Goal: Check status: Check status

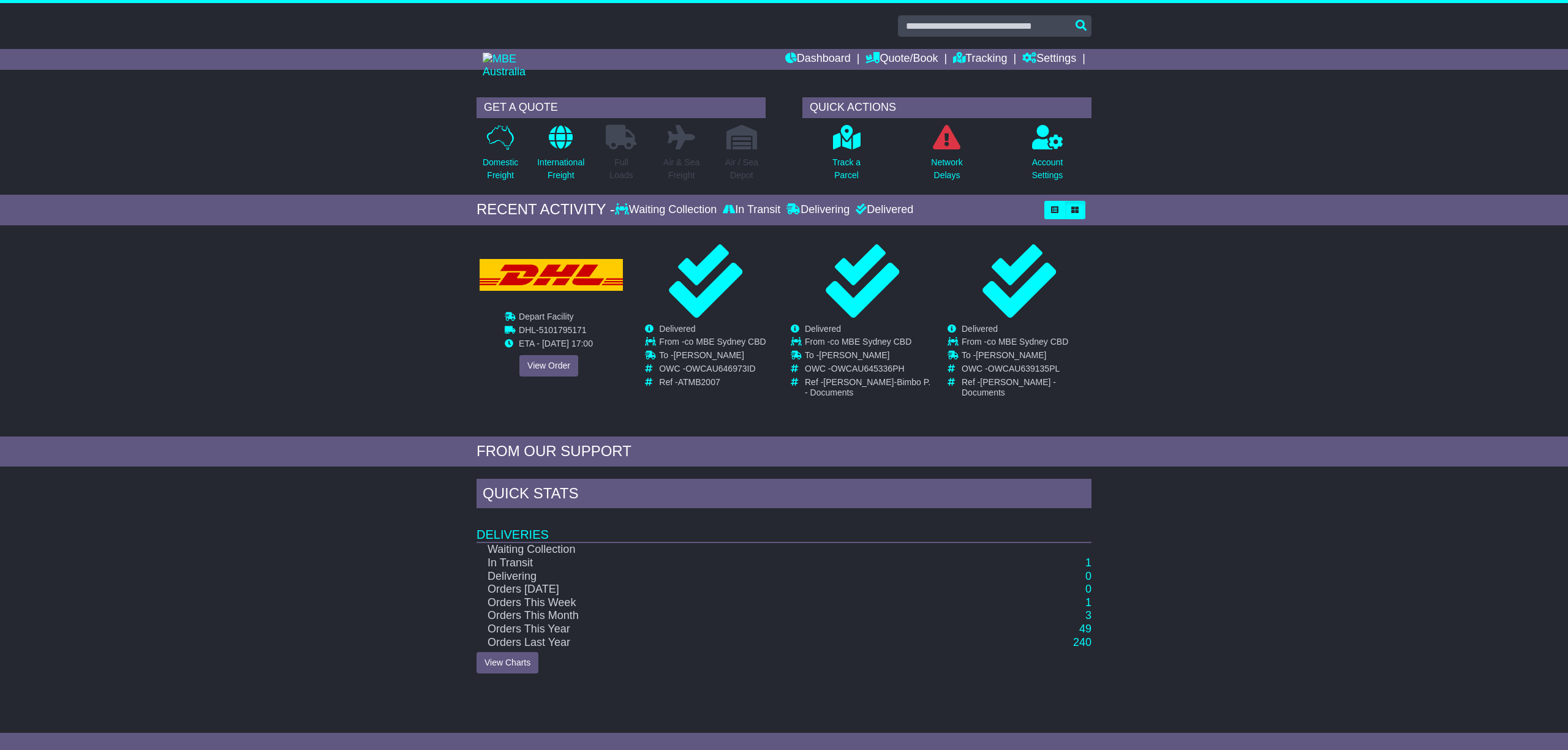
click at [537, 364] on div "Cancelled Waiting Collection In Transit InTransit MBE Sydney CBD To -" at bounding box center [549, 328] width 143 height 167
click at [550, 363] on link "View Order" at bounding box center [549, 365] width 59 height 21
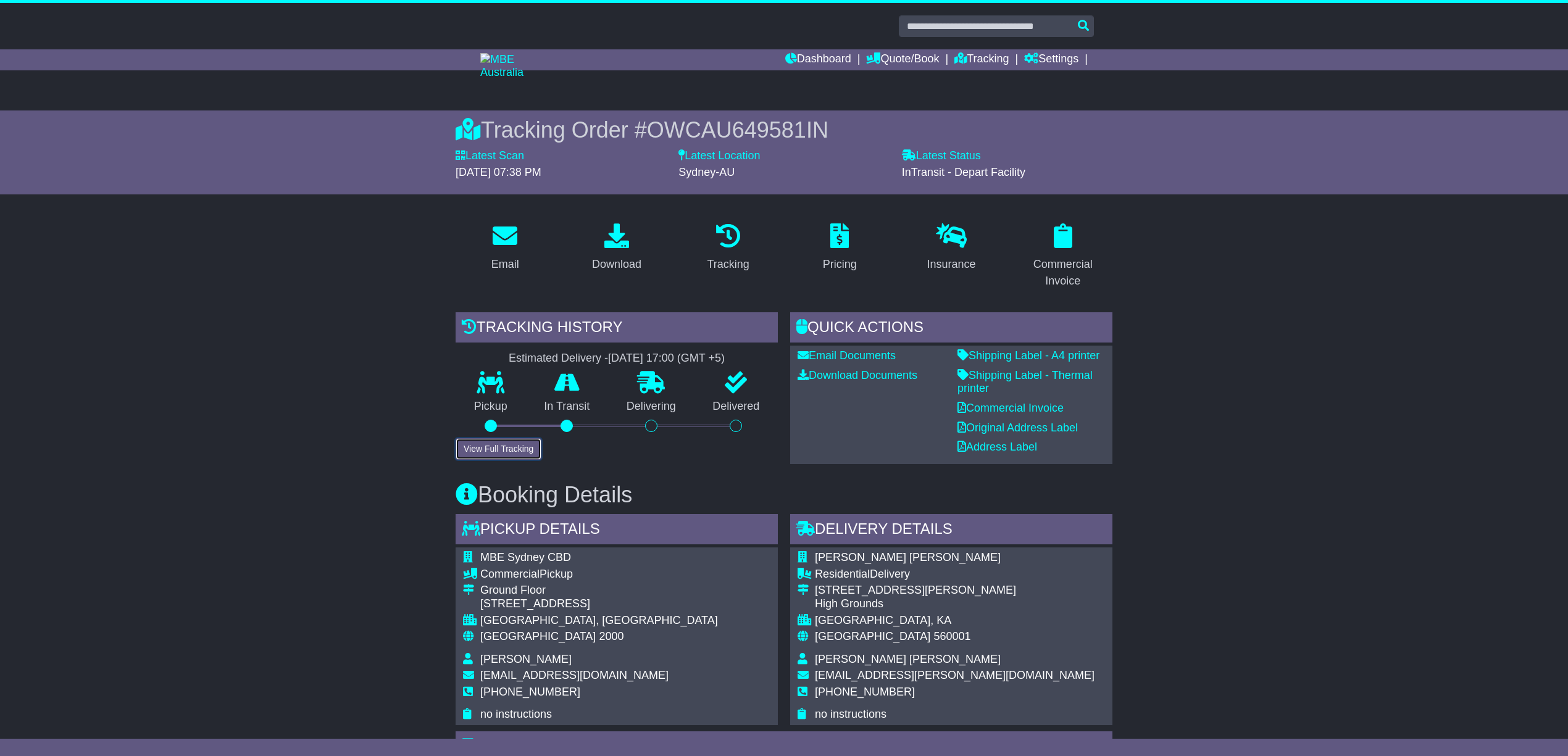
click at [478, 439] on button "View Full Tracking" at bounding box center [498, 449] width 86 height 21
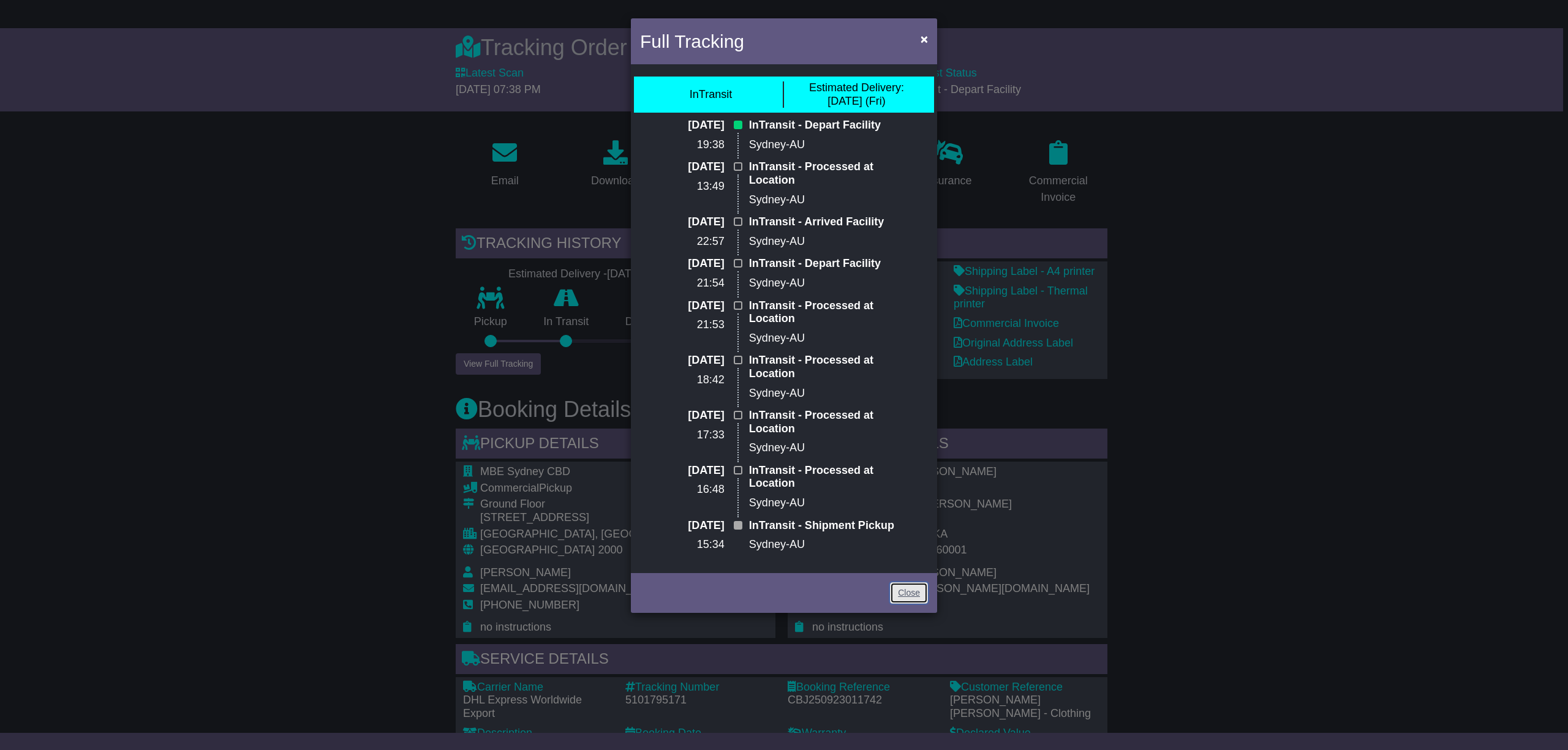
click at [899, 583] on link "Close" at bounding box center [909, 593] width 38 height 21
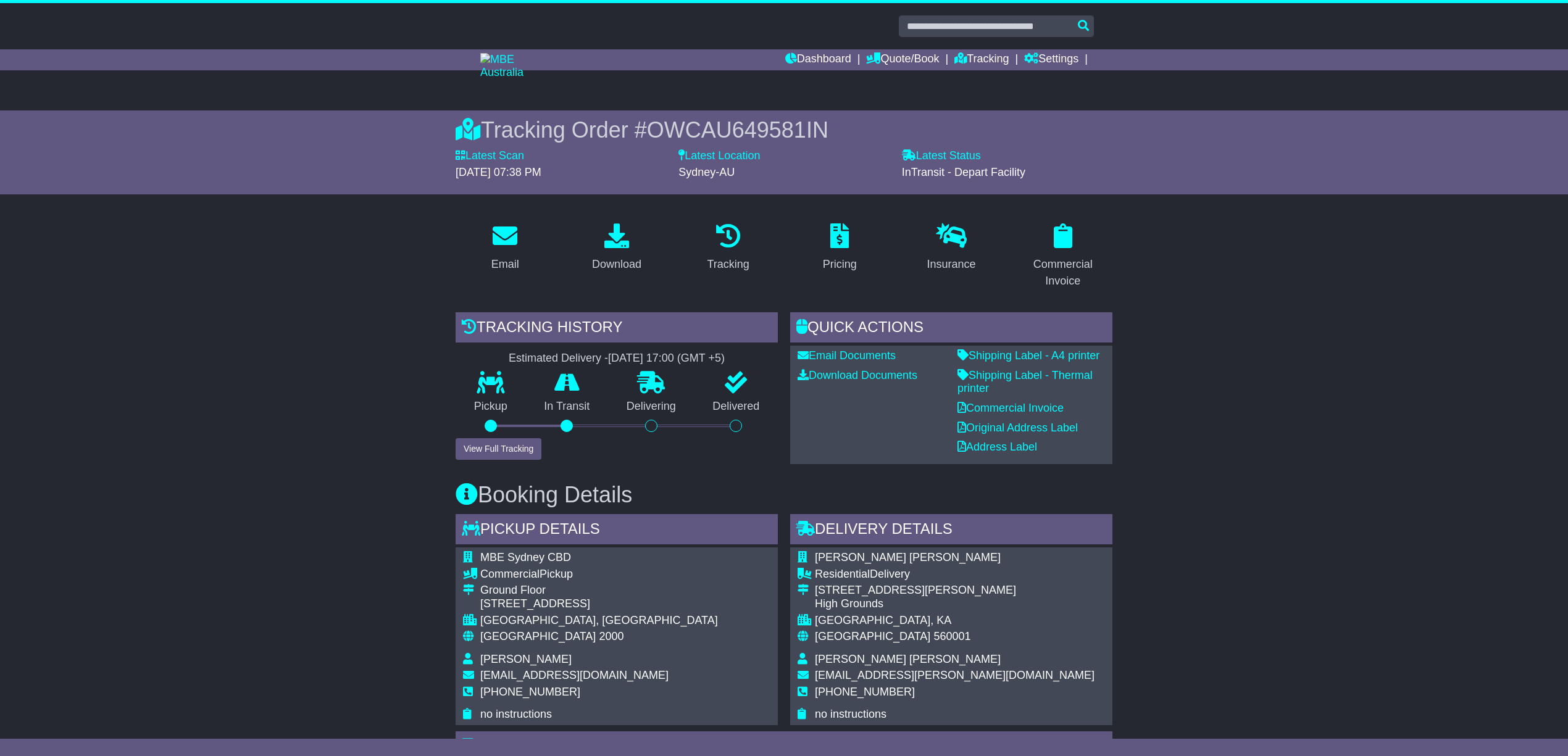
click at [796, 128] on span "OWCAU649581IN" at bounding box center [737, 129] width 182 height 25
copy span "OWCAU649581IN"
